Goal: Navigation & Orientation: Find specific page/section

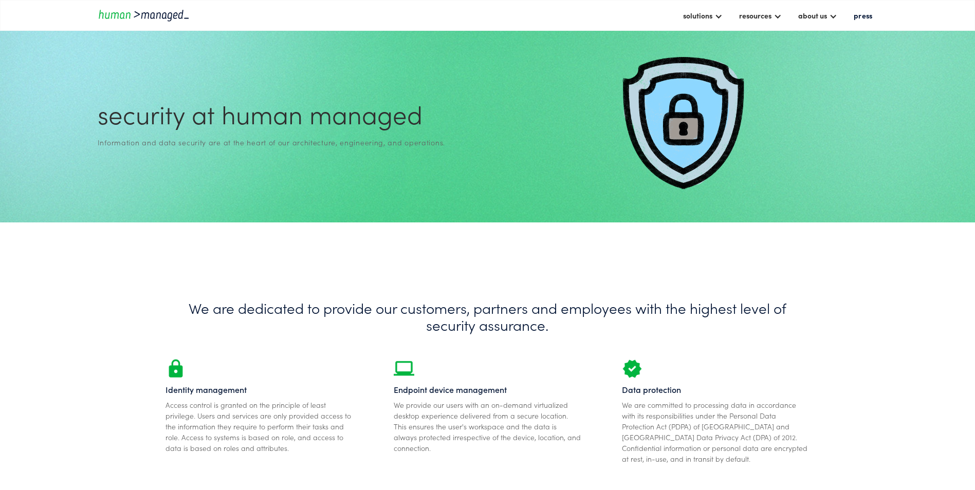
click at [119, 14] on img "home" at bounding box center [144, 15] width 92 height 14
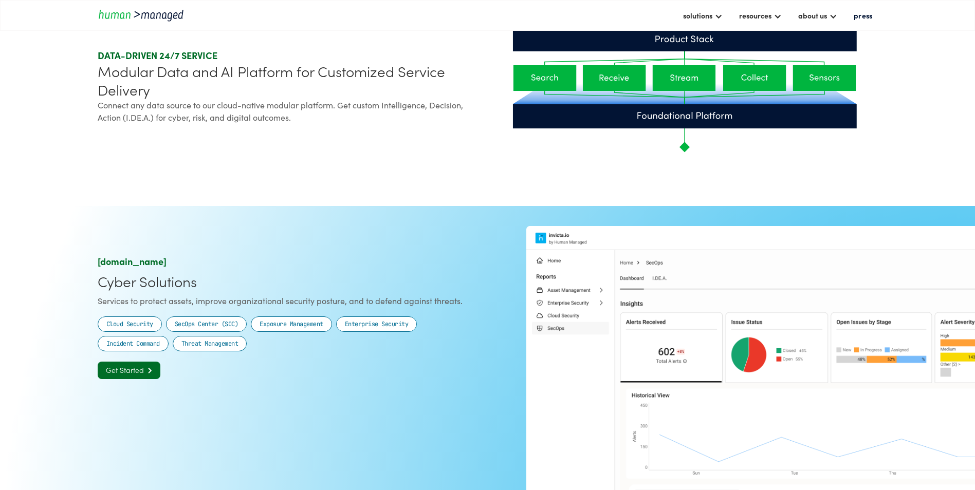
scroll to position [668, 0]
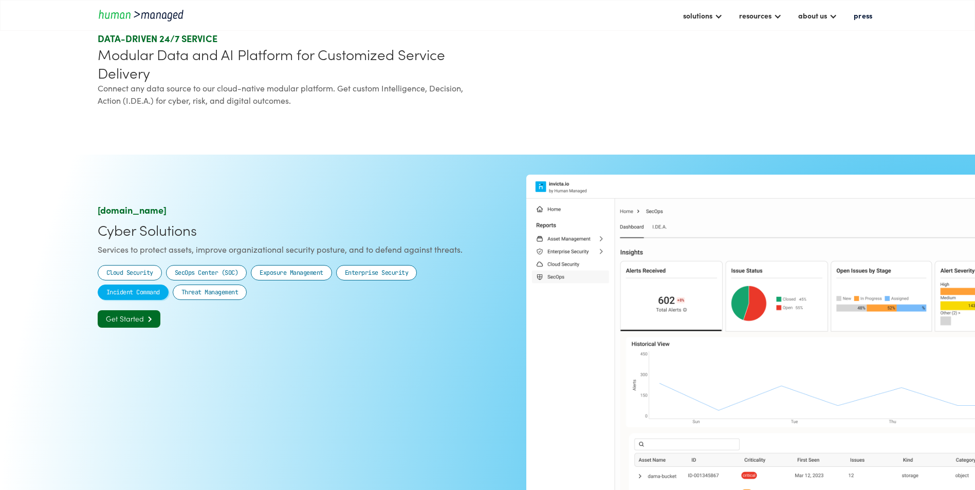
click at [118, 297] on div "Incident Command" at bounding box center [132, 292] width 53 height 10
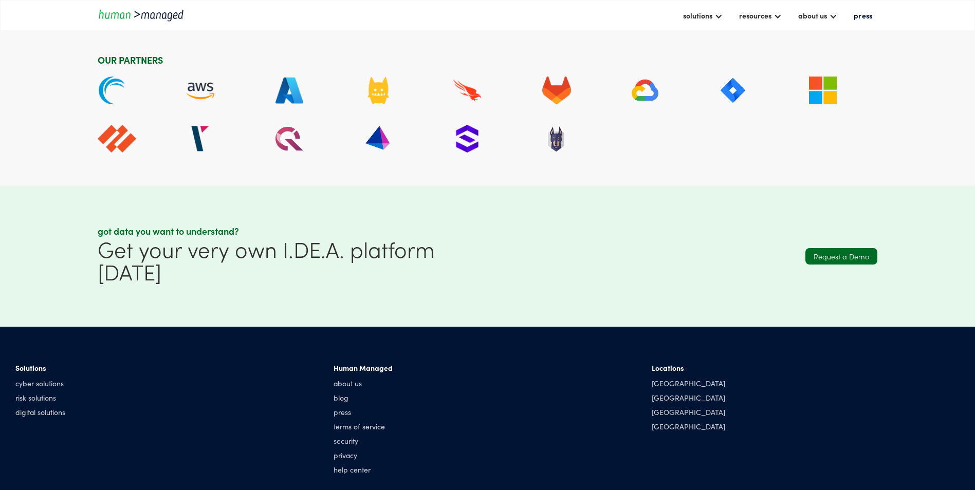
scroll to position [3076, 0]
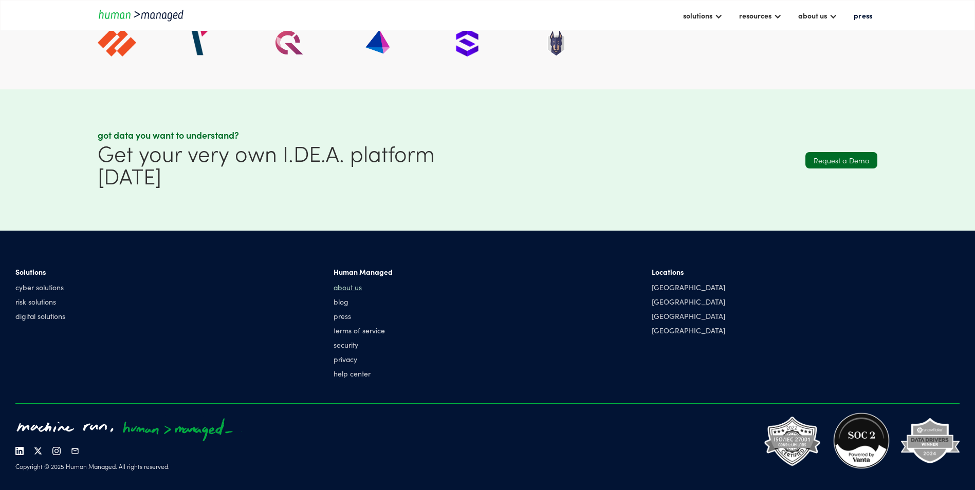
click at [358, 282] on link "about us" at bounding box center [362, 287] width 59 height 10
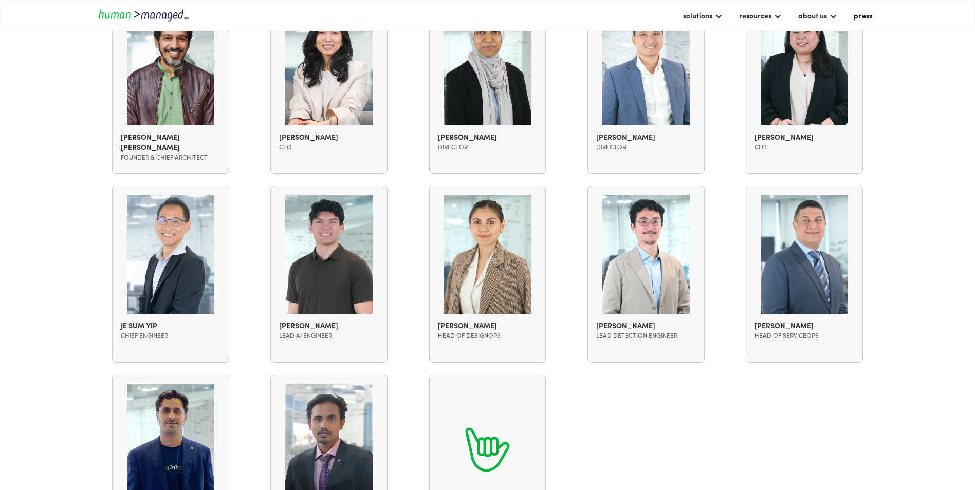
scroll to position [976, 0]
